Goal: Check status: Check status

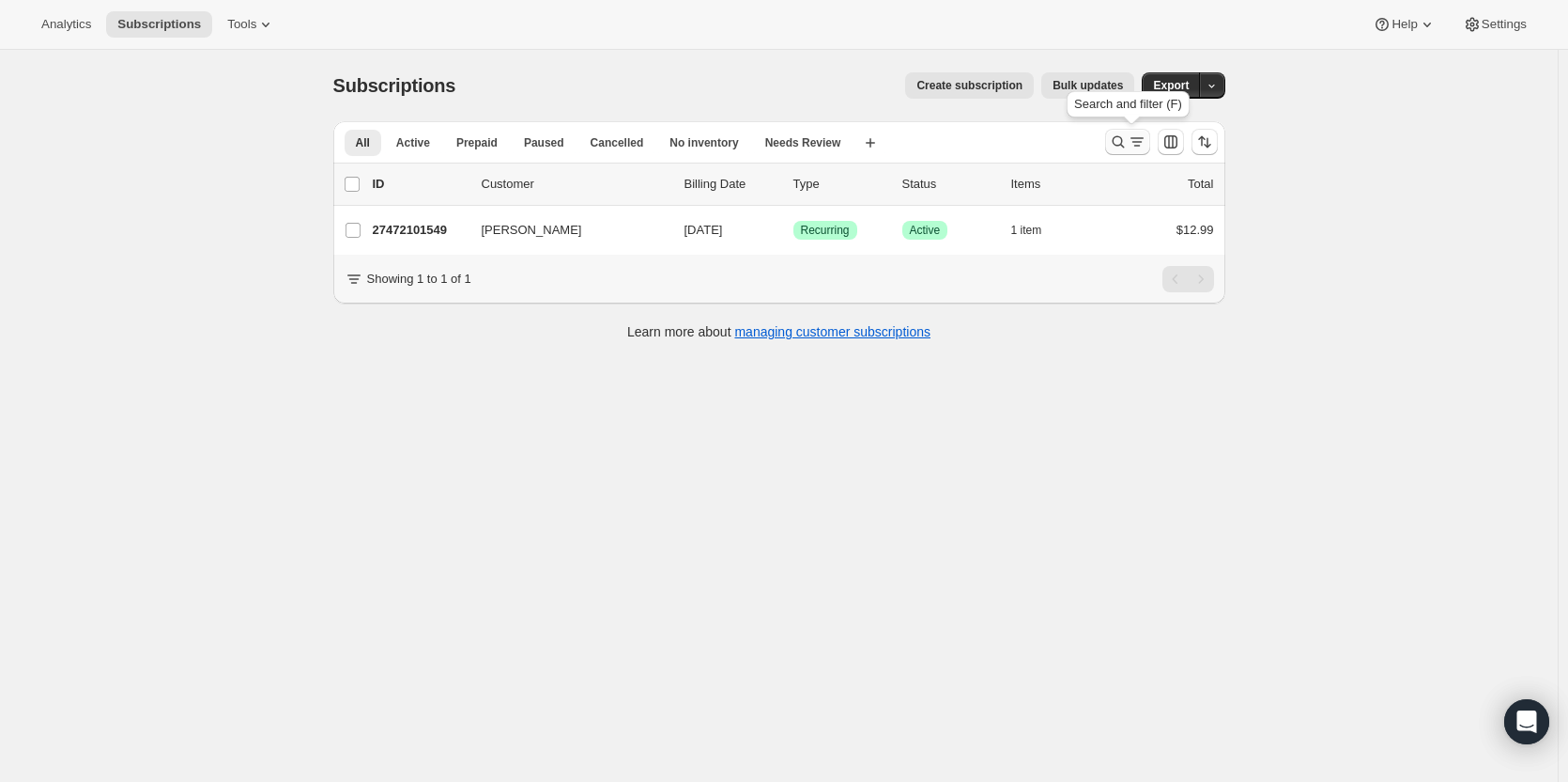
click at [1125, 141] on icon "Search and filter results" at bounding box center [1118, 141] width 19 height 19
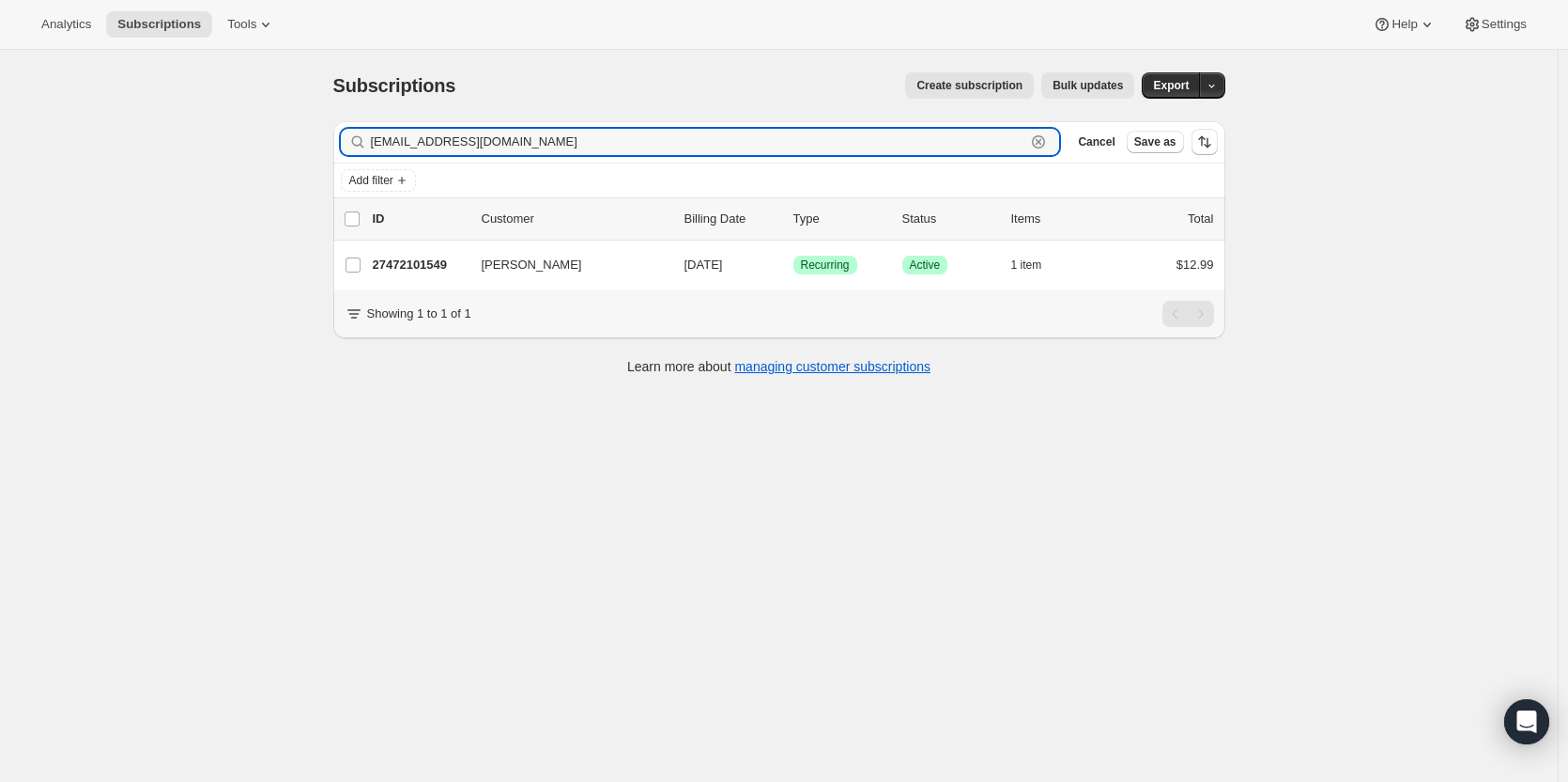
paste input "arbaral7715"
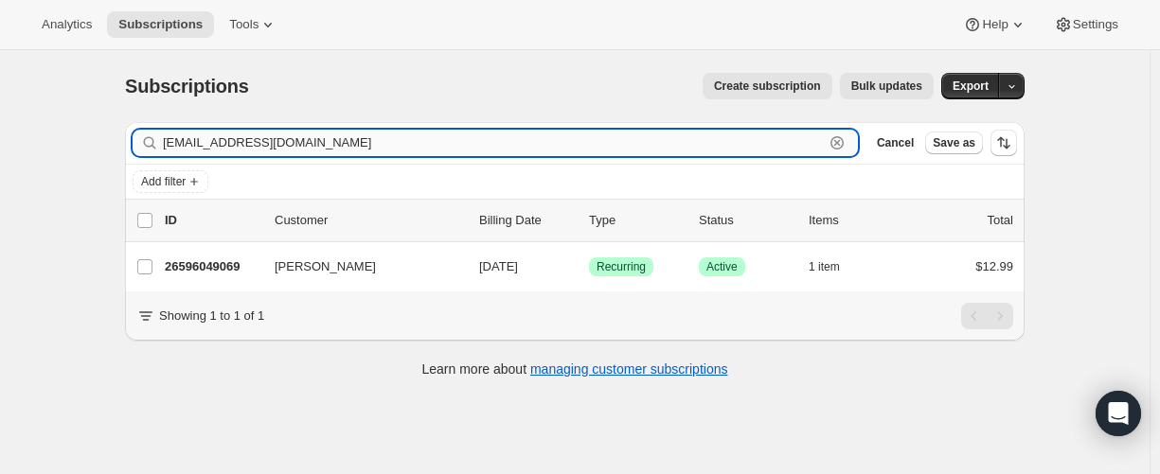
click at [318, 137] on input "barbaral7715@gmail.com" at bounding box center [493, 143] width 661 height 27
paste input "misswolfington"
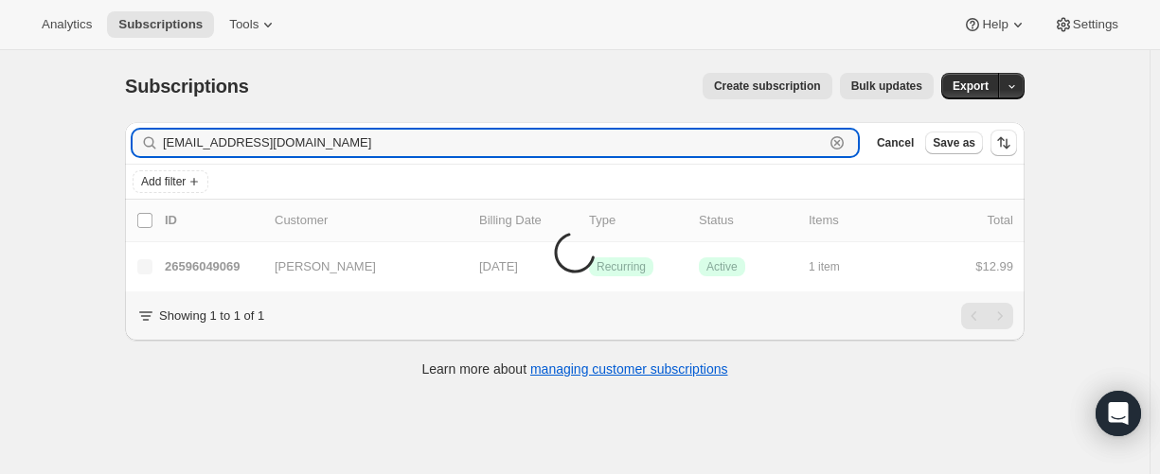
type input "[EMAIL_ADDRESS][DOMAIN_NAME]"
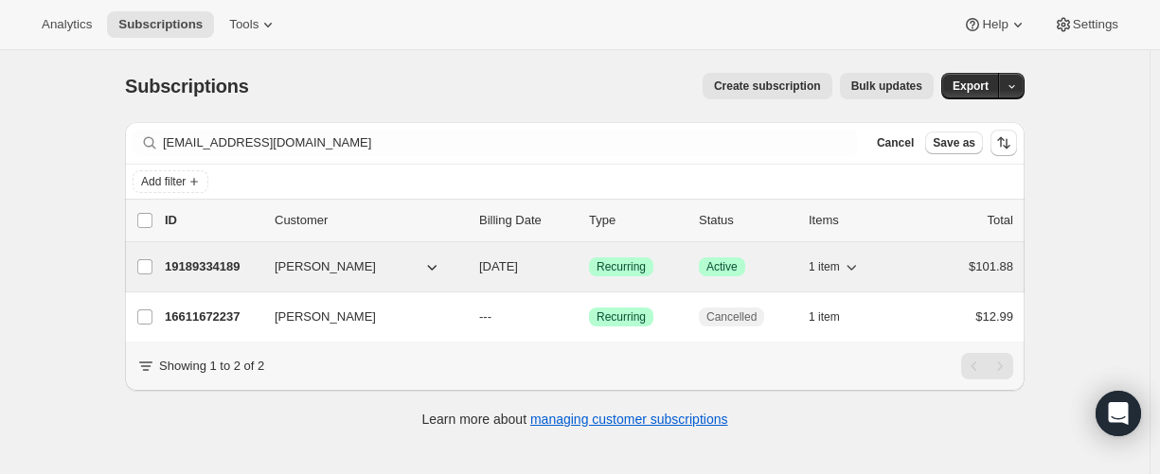
click at [200, 265] on p "19189334189" at bounding box center [212, 267] width 95 height 19
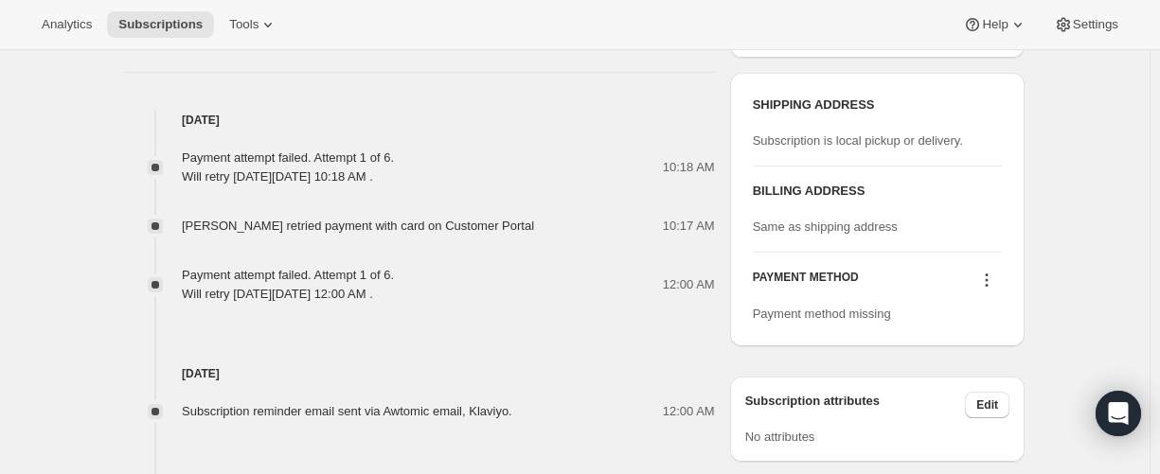
scroll to position [947, 0]
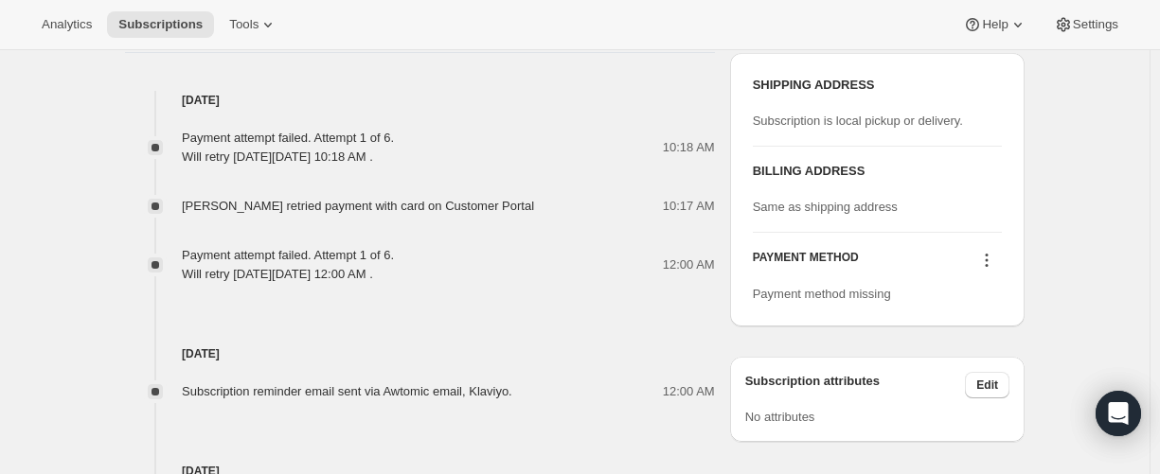
click at [1001, 258] on button at bounding box center [986, 260] width 30 height 21
click at [995, 257] on icon at bounding box center [986, 260] width 19 height 19
click at [996, 257] on icon at bounding box center [986, 260] width 19 height 19
click at [996, 262] on icon at bounding box center [986, 260] width 19 height 19
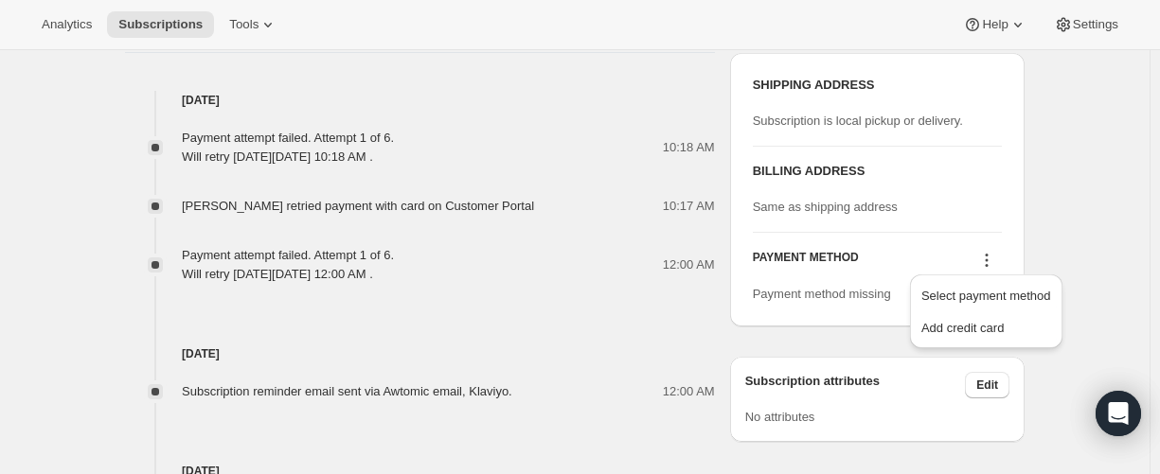
click at [996, 262] on icon at bounding box center [986, 260] width 19 height 19
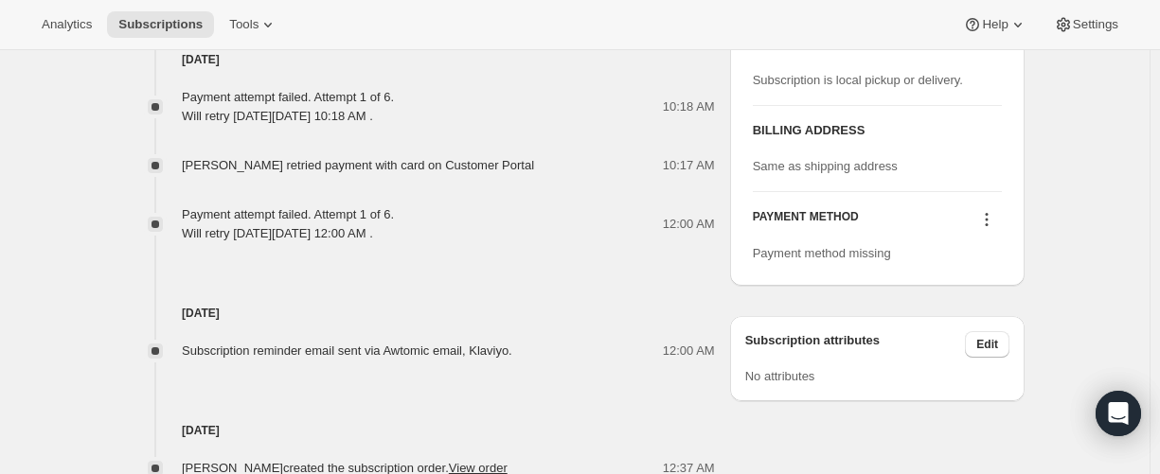
scroll to position [1041, 0]
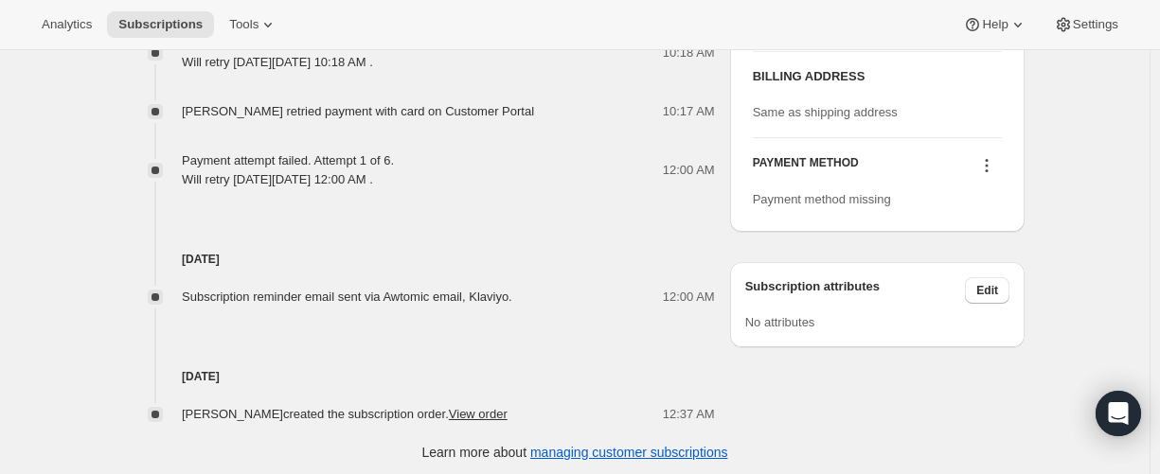
click at [992, 171] on icon at bounding box center [986, 165] width 19 height 19
click at [988, 169] on icon at bounding box center [987, 170] width 3 height 3
click at [995, 164] on icon at bounding box center [986, 165] width 19 height 19
click at [994, 194] on span "Select payment method" at bounding box center [986, 201] width 130 height 14
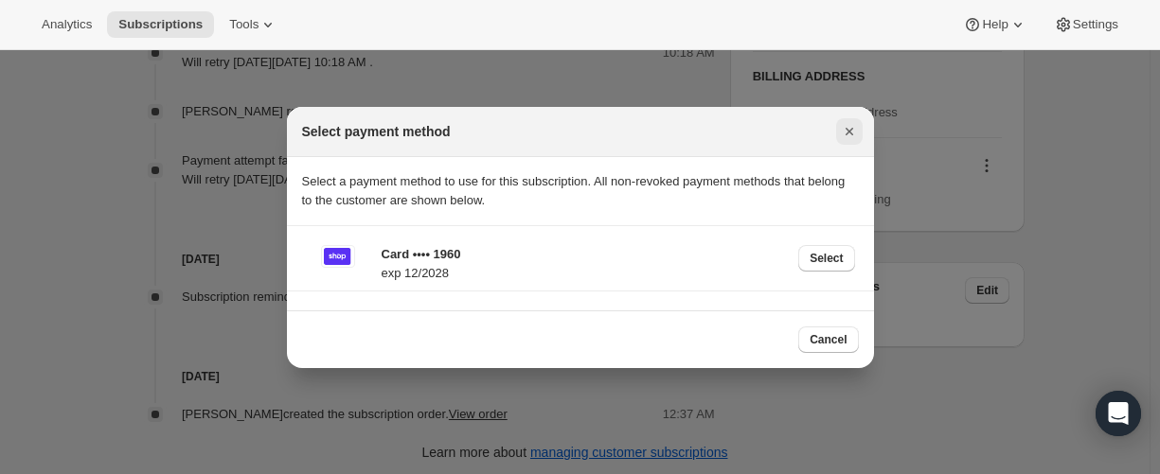
click at [846, 134] on icon "Close" at bounding box center [848, 132] width 8 height 8
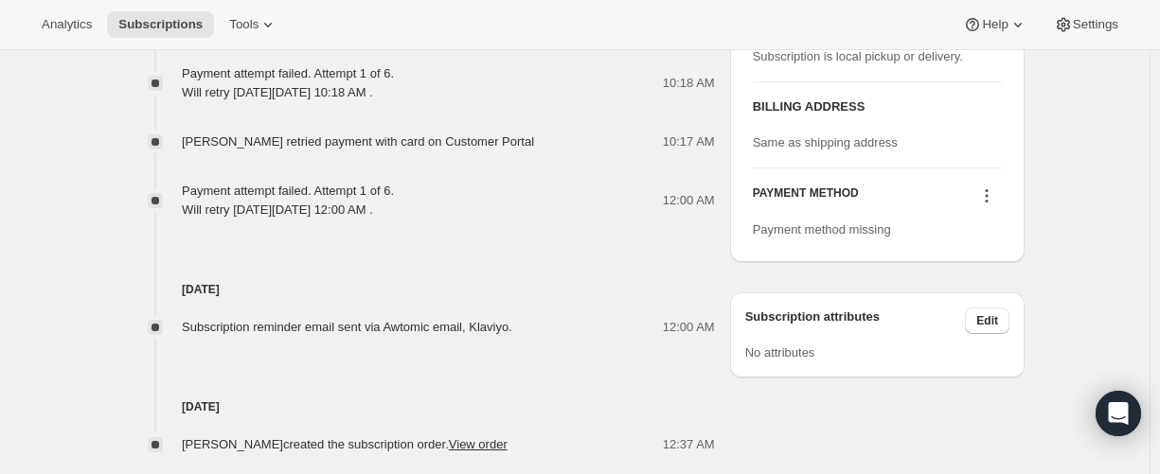
scroll to position [947, 0]
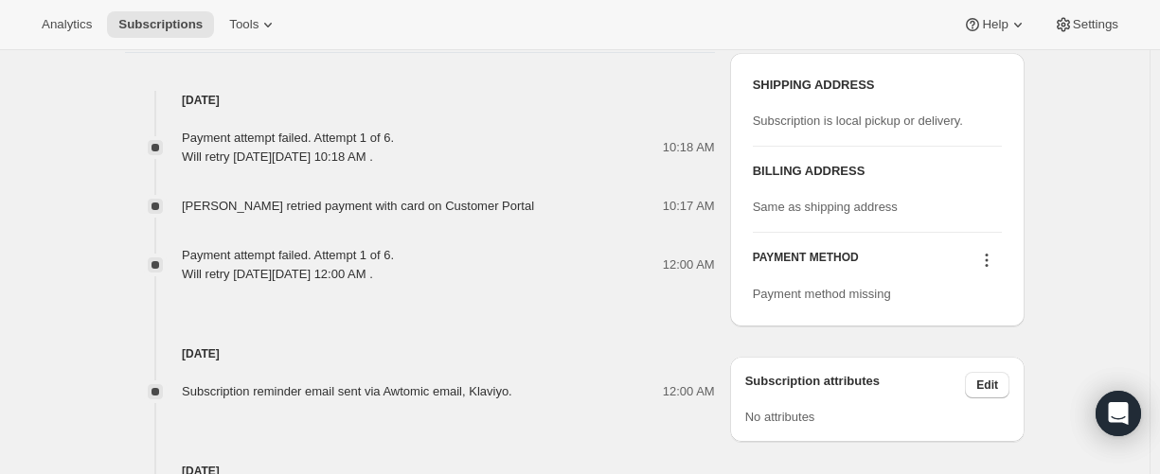
click at [988, 254] on icon at bounding box center [987, 255] width 3 height 3
click at [981, 289] on span "Select payment method" at bounding box center [986, 296] width 130 height 14
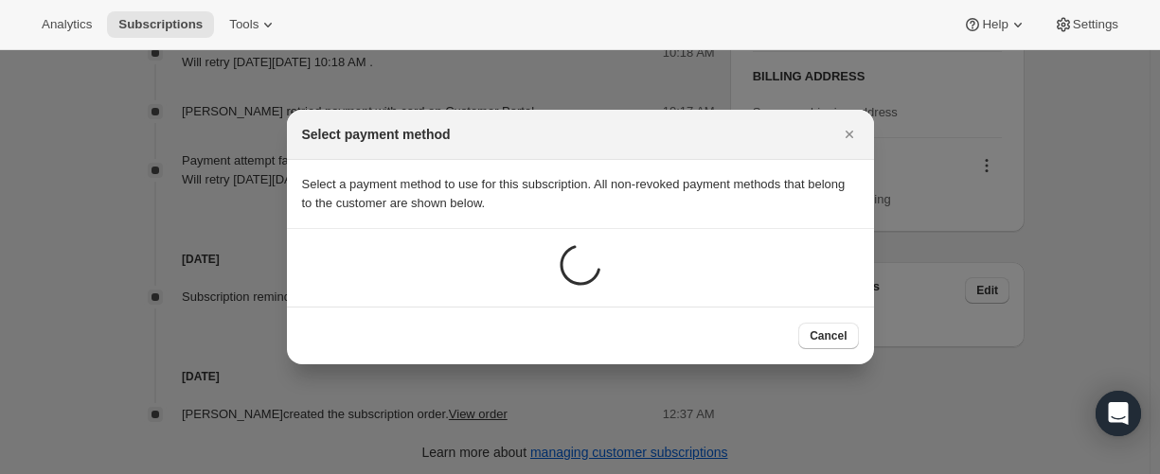
scroll to position [0, 0]
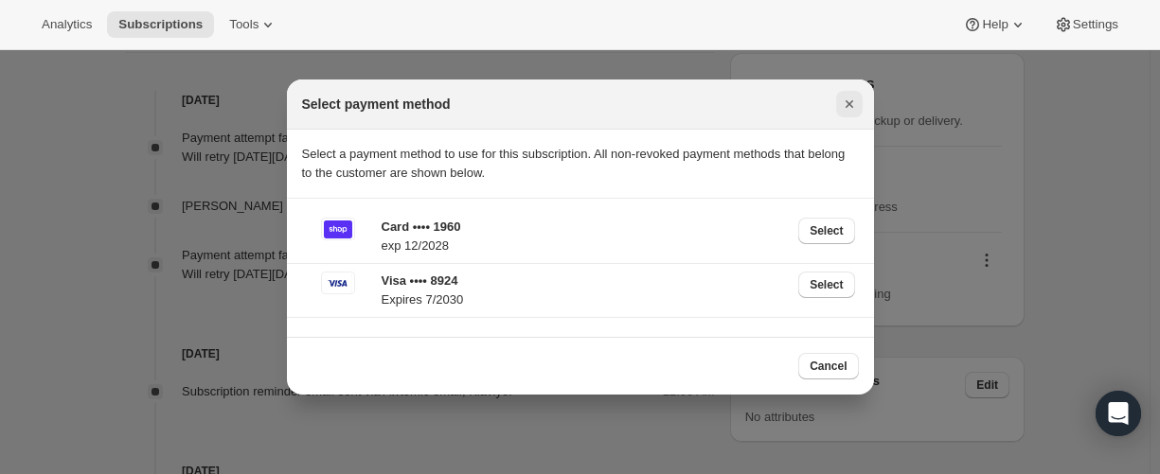
click at [842, 105] on icon "Close" at bounding box center [849, 104] width 19 height 19
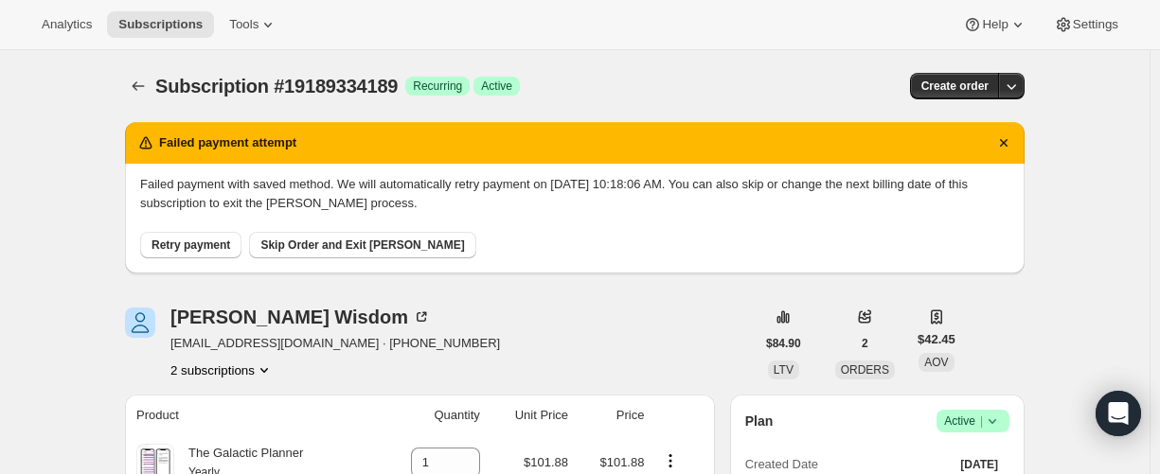
scroll to position [947, 0]
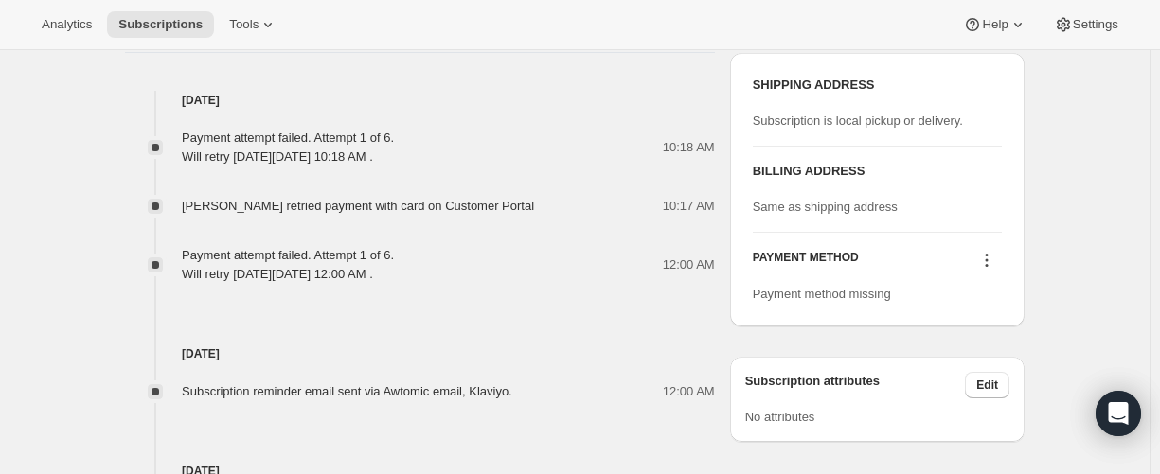
click at [994, 257] on icon at bounding box center [986, 260] width 19 height 19
click at [978, 299] on span "Select payment method" at bounding box center [986, 296] width 130 height 14
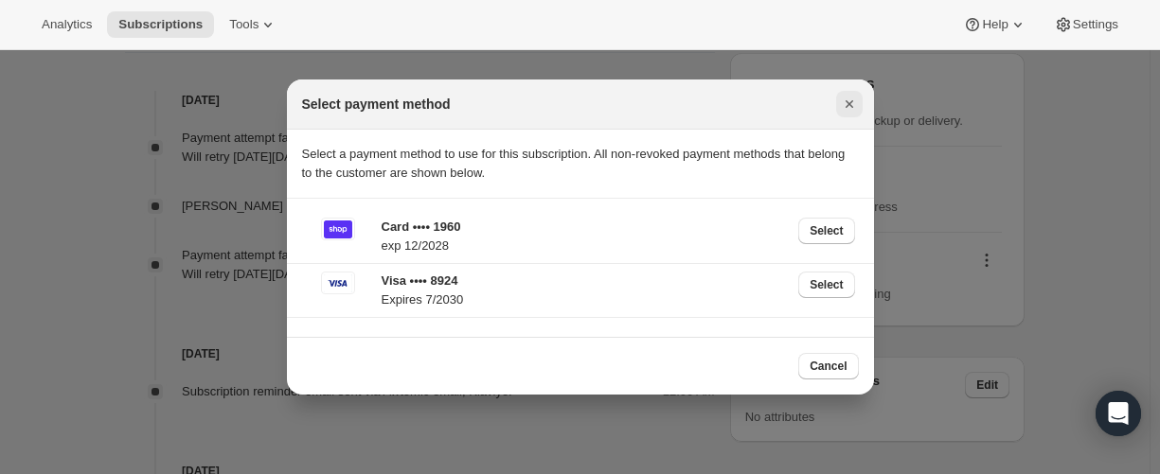
click at [855, 102] on icon "Close" at bounding box center [849, 104] width 19 height 19
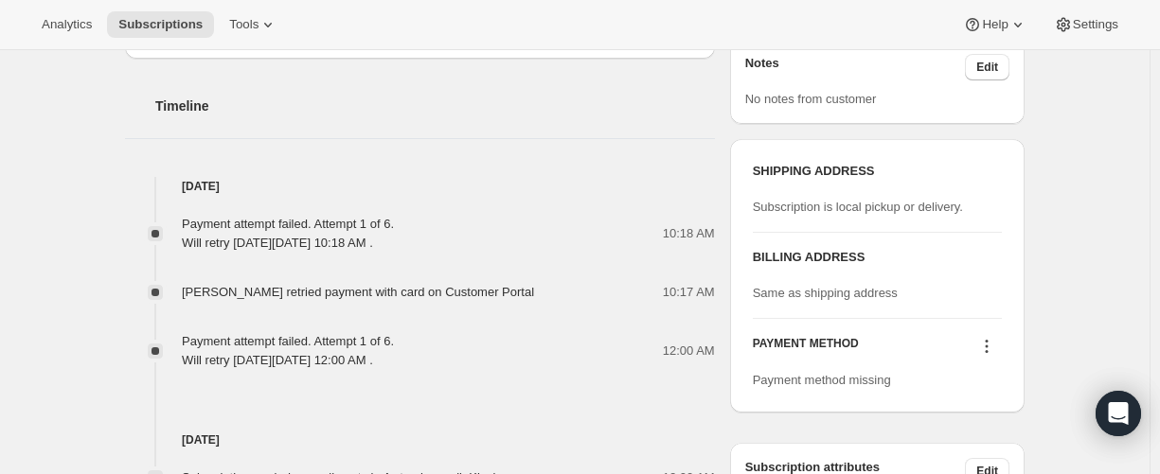
scroll to position [859, 0]
click at [996, 347] on icon at bounding box center [986, 348] width 19 height 19
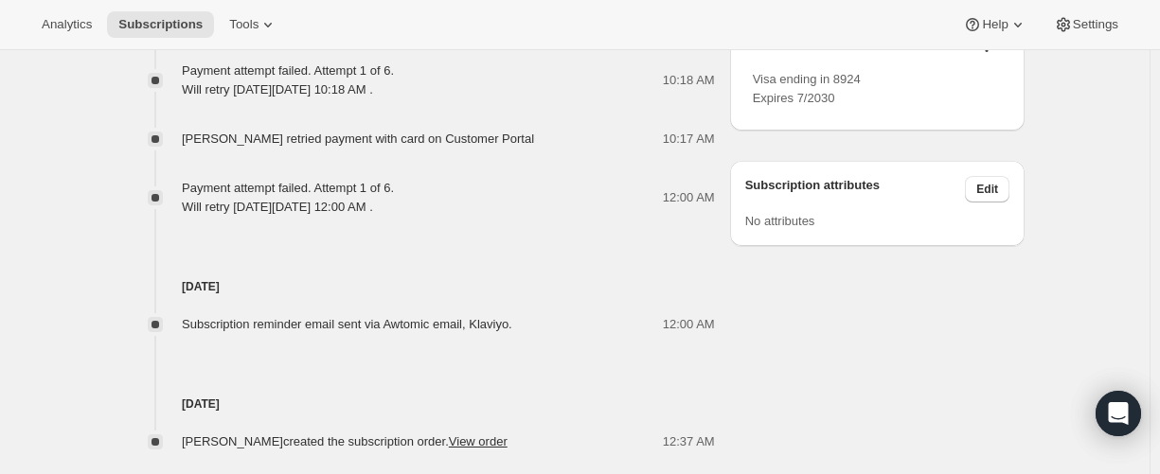
scroll to position [931, 0]
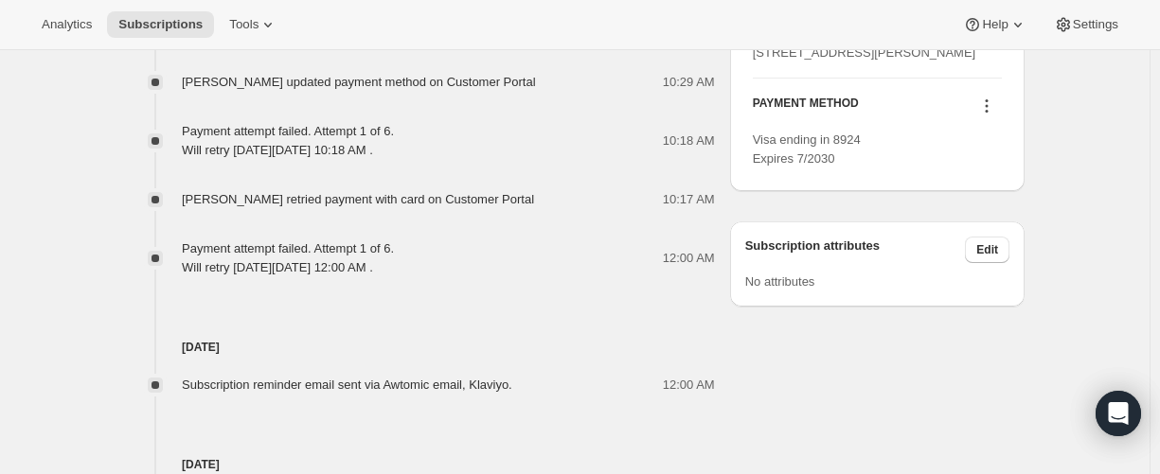
click at [994, 115] on icon at bounding box center [986, 106] width 19 height 19
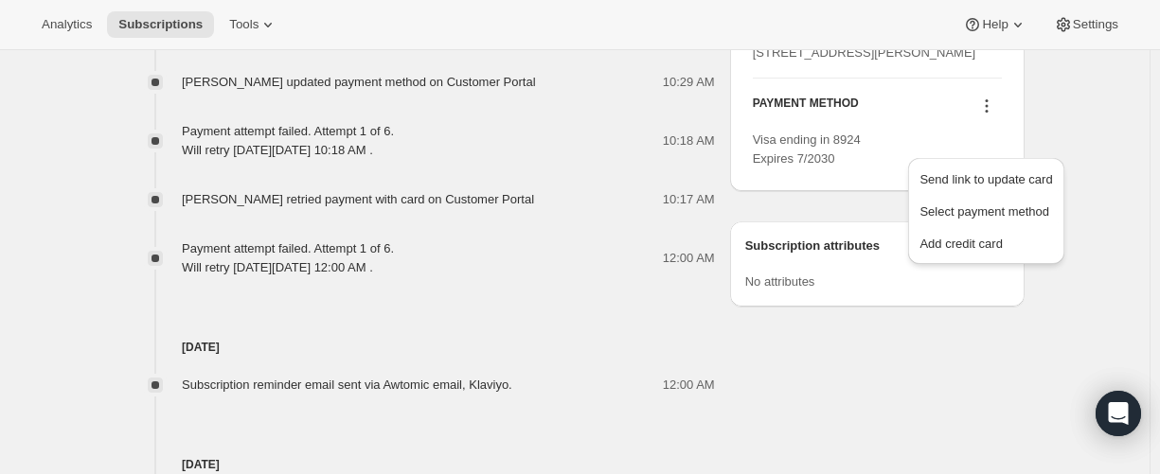
click at [995, 115] on icon at bounding box center [986, 106] width 19 height 19
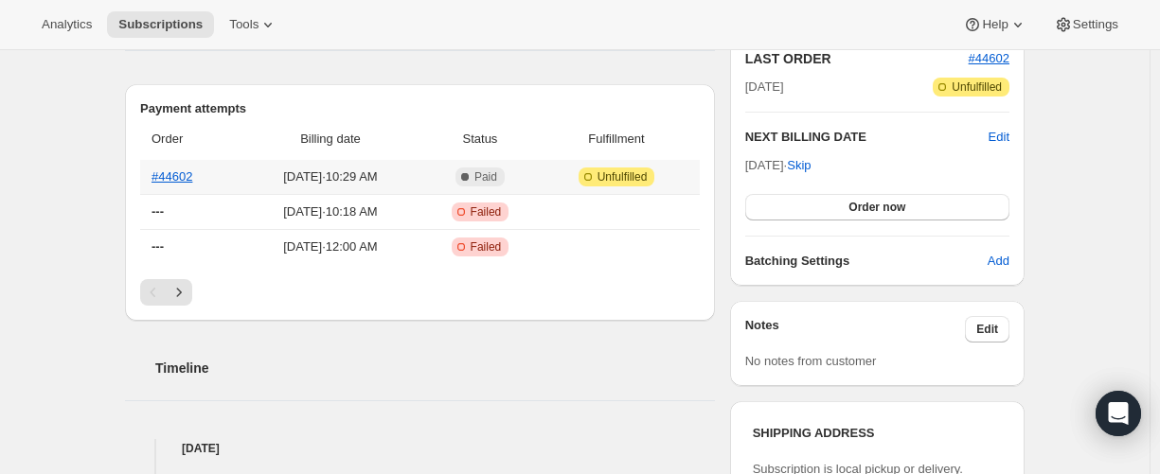
scroll to position [568, 0]
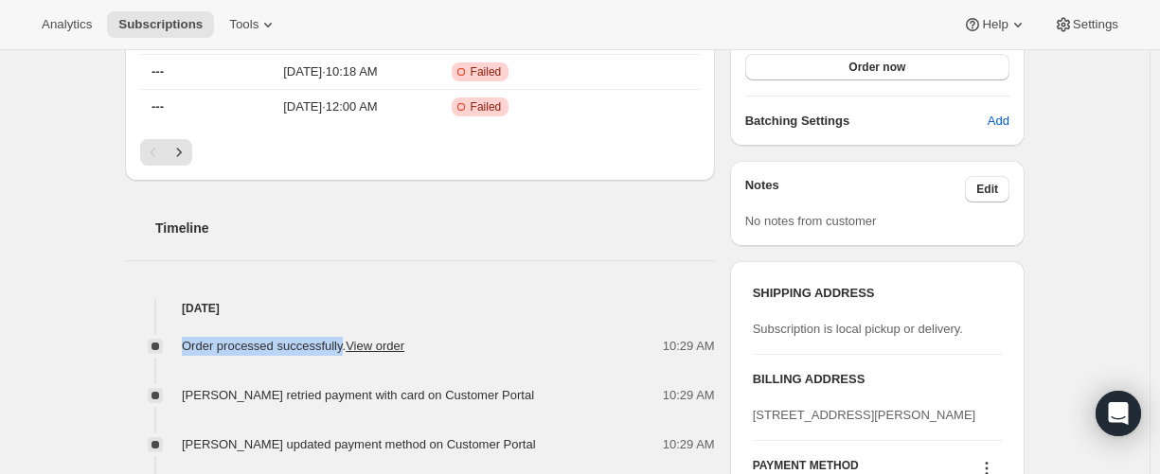
drag, startPoint x: 188, startPoint y: 341, endPoint x: 359, endPoint y: 345, distance: 170.5
click at [359, 345] on span "Order processed successfully. View order" at bounding box center [293, 346] width 222 height 14
copy span "Order processed successfully"
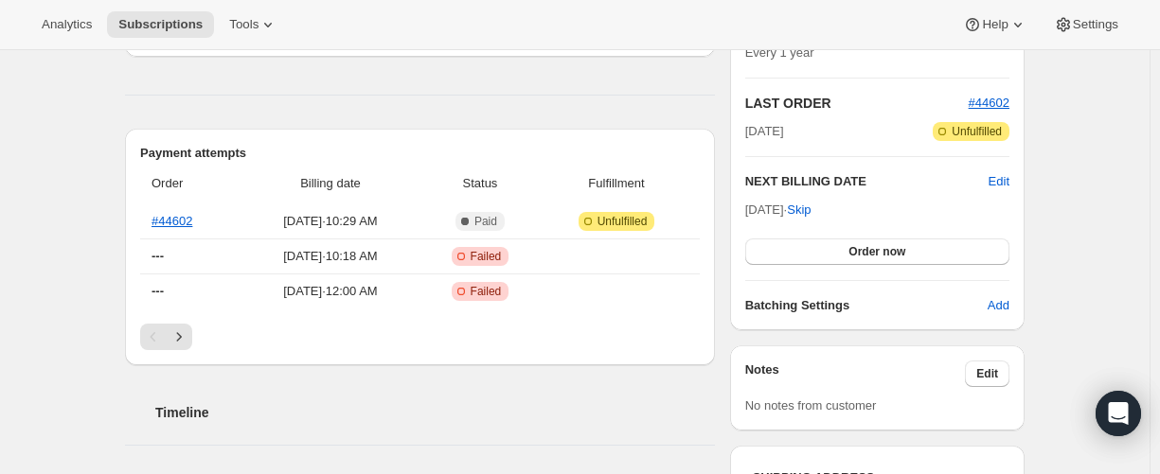
scroll to position [379, 0]
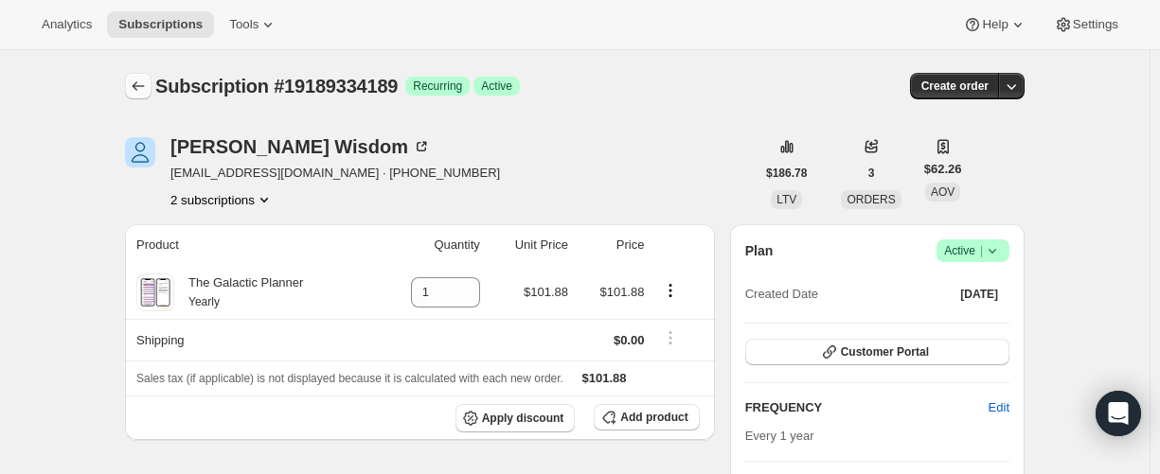
click at [130, 82] on button "Subscriptions" at bounding box center [138, 86] width 27 height 27
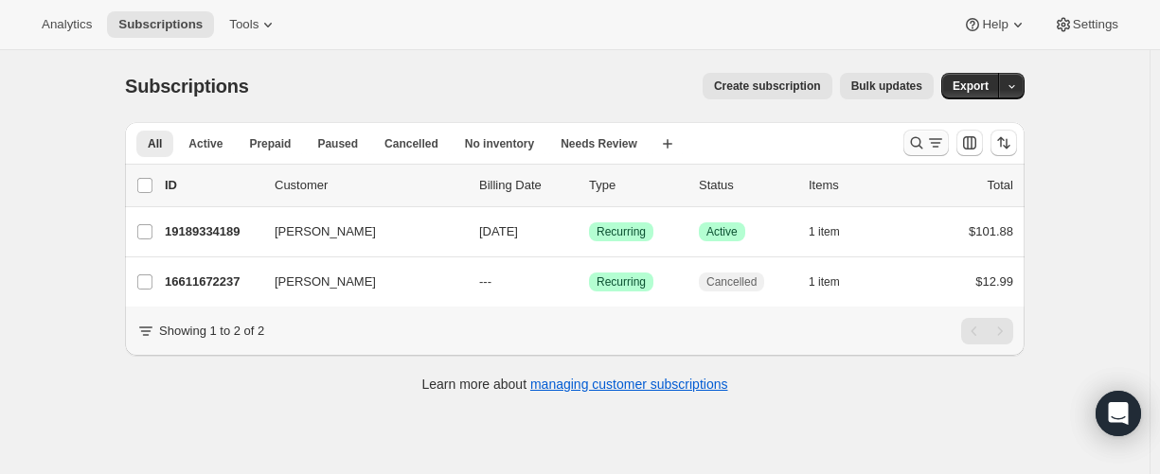
click at [911, 142] on button "Search and filter results" at bounding box center [925, 143] width 45 height 27
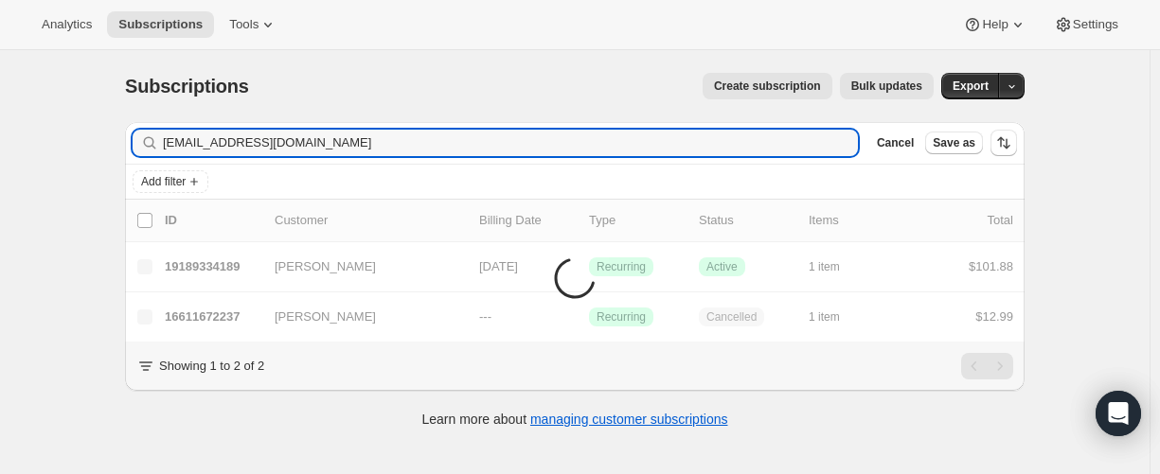
type input "Mechellut@gmail.com"
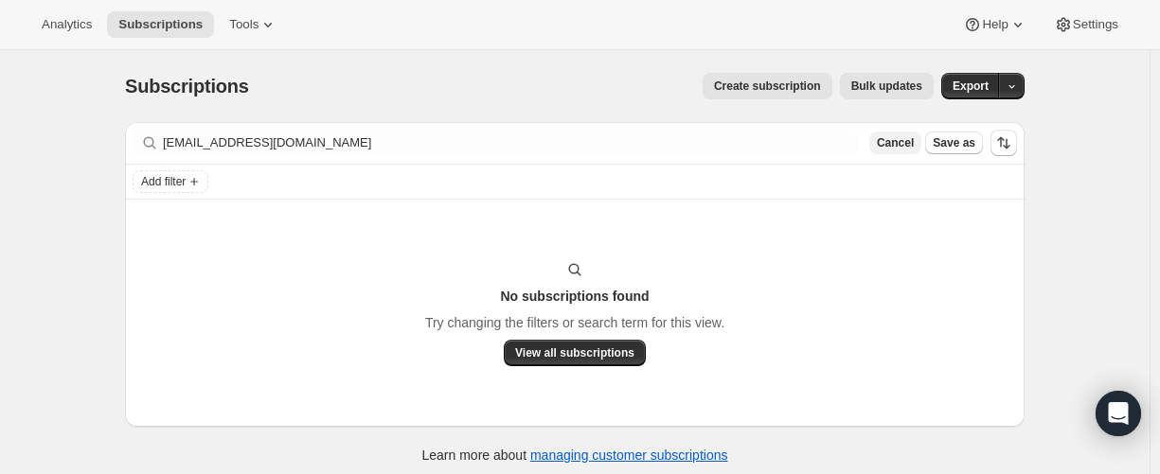
click at [880, 144] on span "Cancel" at bounding box center [895, 142] width 37 height 15
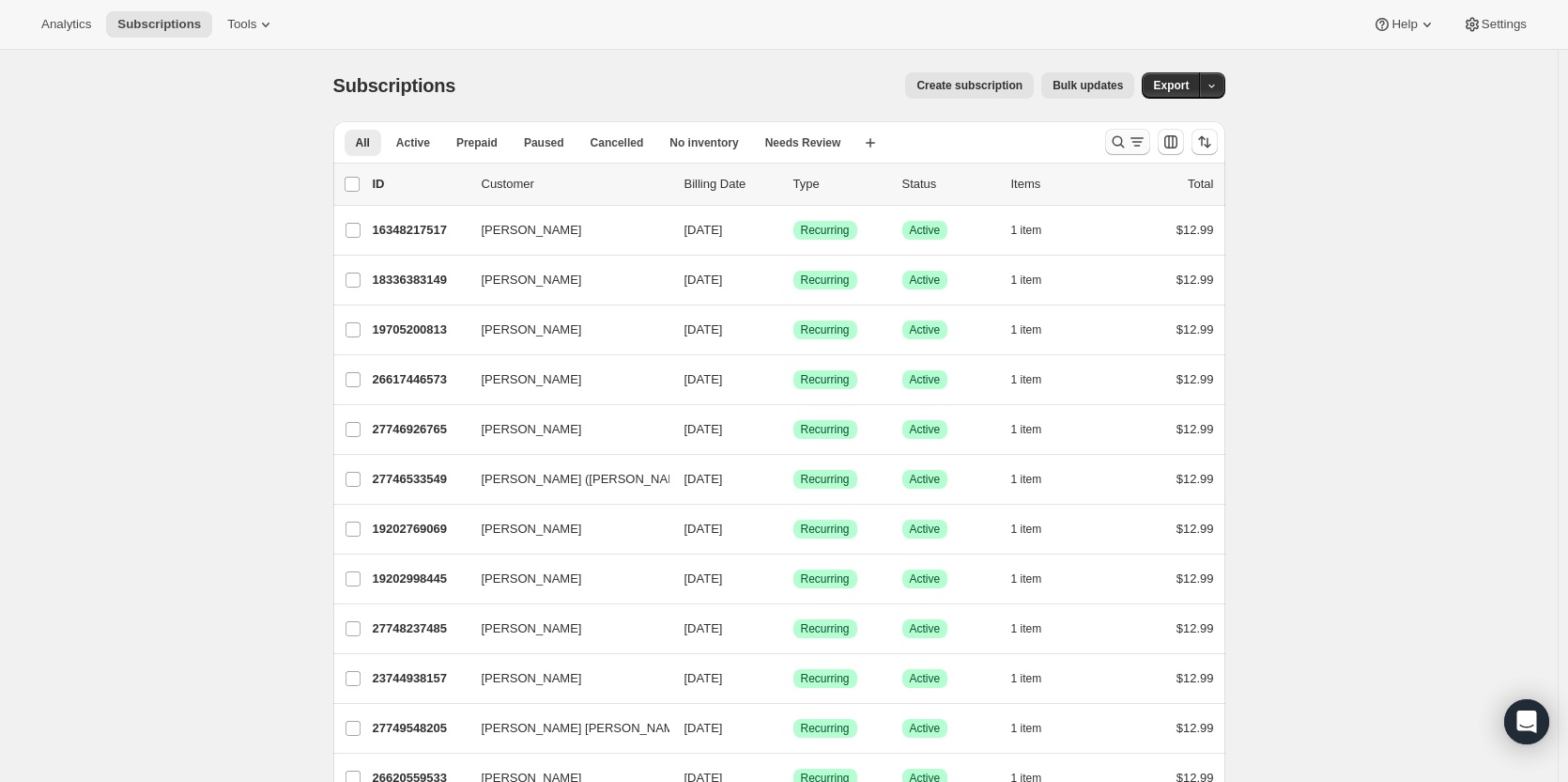
click at [1114, 143] on icon "Search and filter results" at bounding box center [1118, 141] width 19 height 19
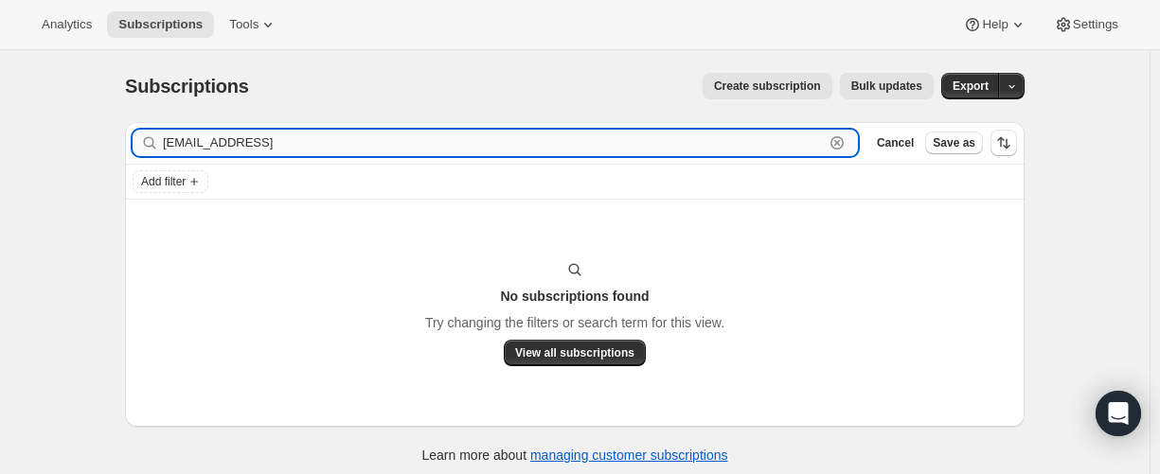
click at [311, 151] on input "valentinelucas64@gmail.comn" at bounding box center [493, 143] width 661 height 27
paste input "28963963053"
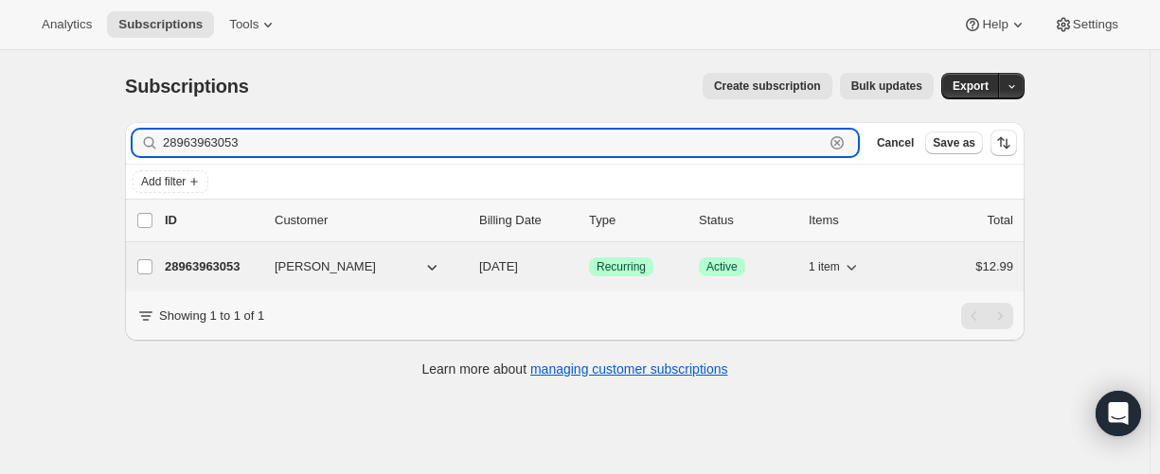
type input "28963963053"
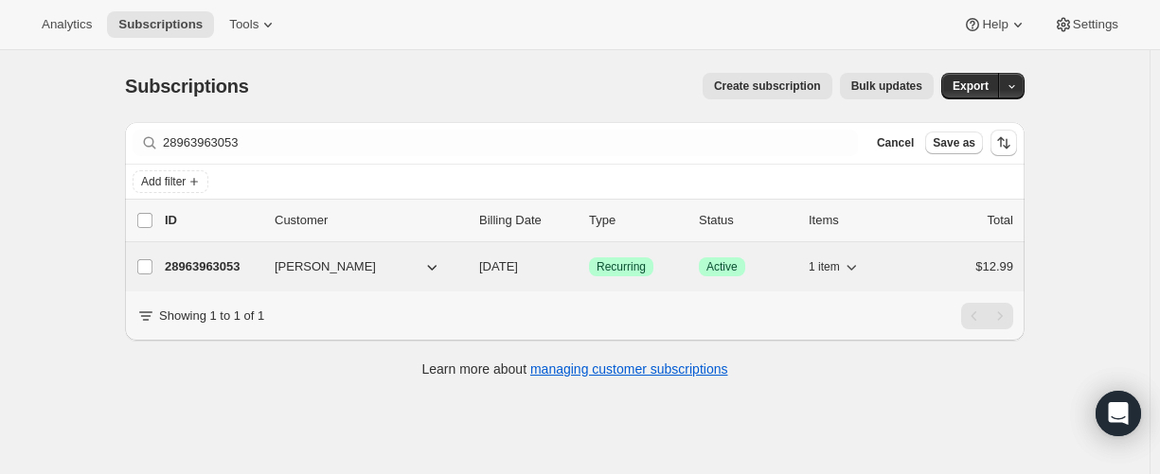
click at [224, 268] on p "28963963053" at bounding box center [212, 267] width 95 height 19
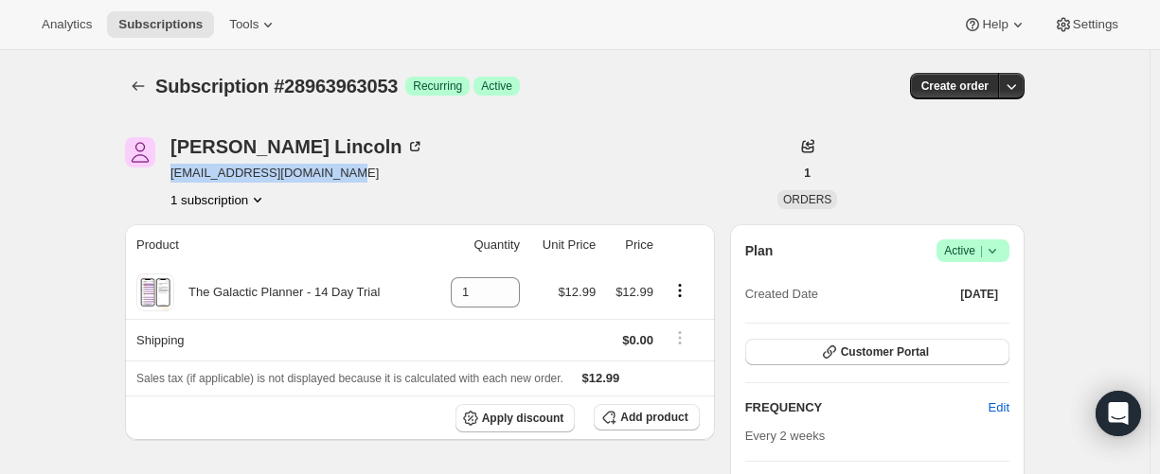
drag, startPoint x: 357, startPoint y: 175, endPoint x: 1, endPoint y: 224, distance: 359.4
click at [177, 175] on div "Francine Lincoln valentinelucas64@gmail.com 1 subscription" at bounding box center [440, 173] width 630 height 72
copy span "valentinelucas64@gmail.com"
click at [151, 89] on button "Subscriptions" at bounding box center [138, 86] width 27 height 27
